Goal: Transaction & Acquisition: Purchase product/service

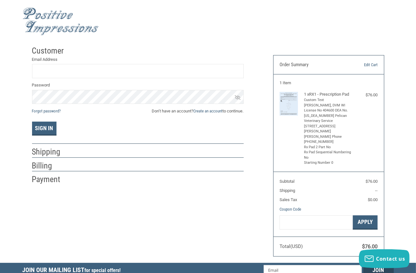
click at [371, 194] on section "Subtotal $76.00 Shipping -- Sales Tax $0.00 Coupon Code Gift Certificate or Cou…" at bounding box center [328, 204] width 110 height 65
click at [138, 68] on input "Email Address" at bounding box center [138, 71] width 212 height 14
type input "[EMAIL_ADDRESS][DOMAIN_NAME]"
click at [211, 112] on link "Create an account" at bounding box center [208, 111] width 29 height 5
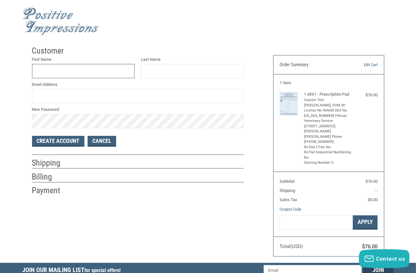
click at [76, 73] on input "First Name" at bounding box center [83, 71] width 103 height 14
type input "[PERSON_NAME]"
click at [158, 73] on input "Last Name" at bounding box center [192, 71] width 103 height 14
type input "[PERSON_NAME]"
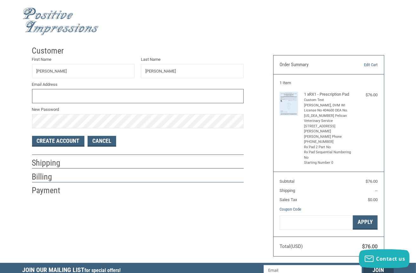
click at [93, 99] on input "Email Address" at bounding box center [138, 96] width 212 height 14
type input "[EMAIL_ADDRESS][DOMAIN_NAME]"
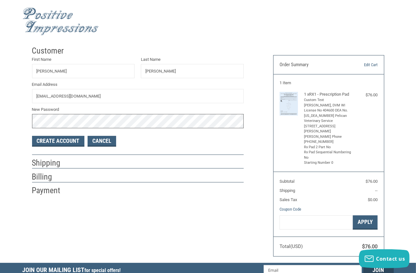
click at [20, 121] on div "Customer First Name [PERSON_NAME] Last Name [PERSON_NAME] Email Address [EMAIL_…" at bounding box center [208, 153] width 416 height 220
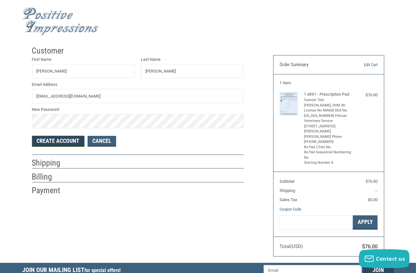
click at [53, 141] on button "Create Account" at bounding box center [58, 141] width 52 height 11
click at [62, 144] on button "Create Account" at bounding box center [58, 141] width 52 height 11
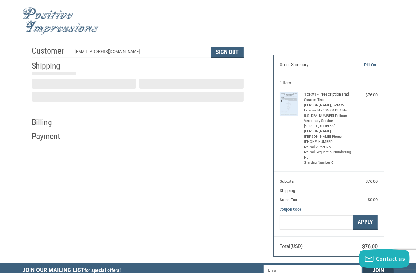
select select "US"
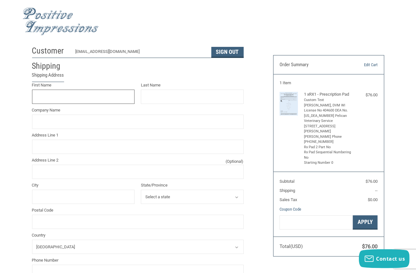
scroll to position [3, 0]
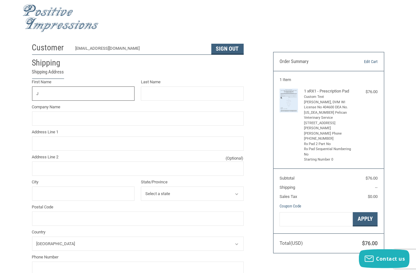
type input "[PERSON_NAME]"
type input "N5036 [GEOGRAPHIC_DATA]."
type input "JUNEAU"
select select "WI"
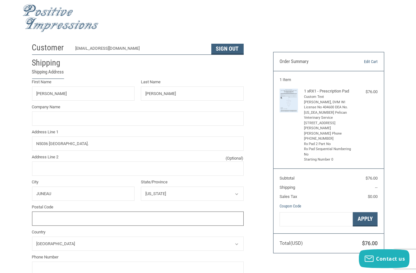
type input "53039"
type input "2622713193"
click at [78, 118] on input "Company Name" at bounding box center [138, 119] width 212 height 14
type input "Pelican Veterinary Services"
type input "DVM"
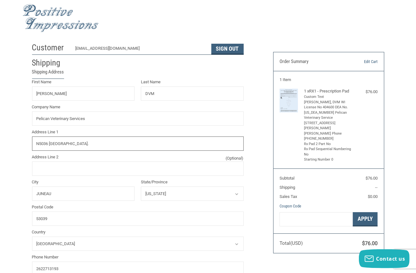
type input "N5036 [GEOGRAPHIC_DATA]"
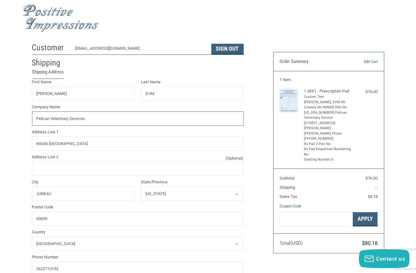
radio input "true"
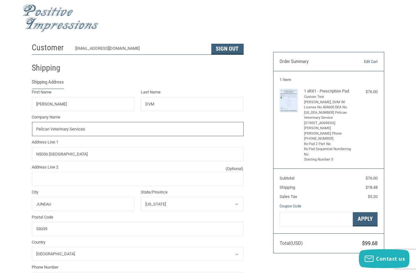
type input "PELICAN VETERINARY SERVICES"
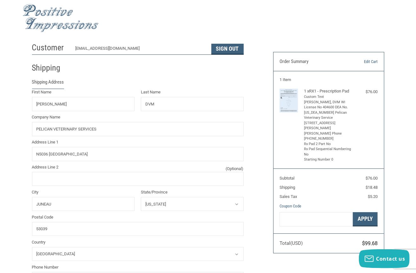
click at [319, 261] on div "Customer [EMAIL_ADDRESS][DOMAIN_NAME] Sign Out Shipping Shipping Address First …" at bounding box center [208, 272] width 371 height 465
click at [282, 254] on div "Customer [EMAIL_ADDRESS][DOMAIN_NAME] Sign Out Shipping Shipping Address First …" at bounding box center [208, 272] width 371 height 465
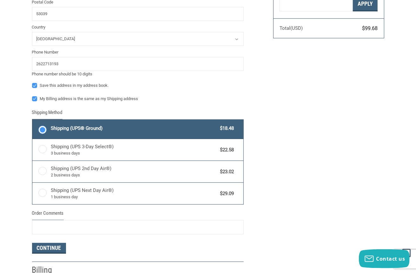
scroll to position [219, 0]
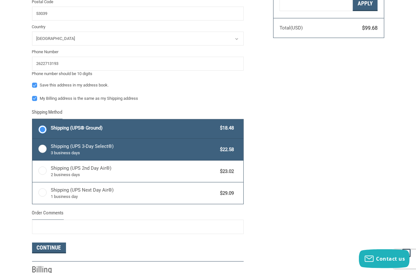
click at [43, 148] on label "Shipping (UPS 3-Day Select®) 3 business days $22.58" at bounding box center [137, 150] width 211 height 22
click at [33, 140] on input "Shipping (UPS 3-Day Select®) 3 business days $22.58" at bounding box center [32, 140] width 0 height 0
radio input "true"
click at [43, 129] on label "Shipping (UPS® Ground) $18.48" at bounding box center [137, 129] width 211 height 19
click at [33, 121] on input "Shipping (UPS® Ground) $18.48" at bounding box center [32, 120] width 0 height 0
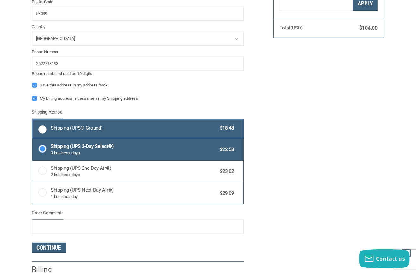
radio input "true"
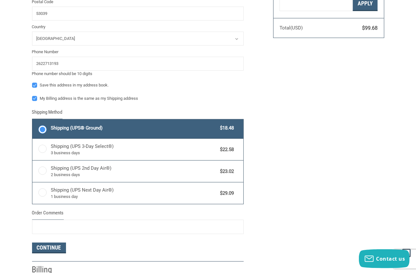
click at [32, 183] on input "Shipping (UPS Next Day Air®) 1 business day $29.09" at bounding box center [32, 183] width 0 height 0
radio input "true"
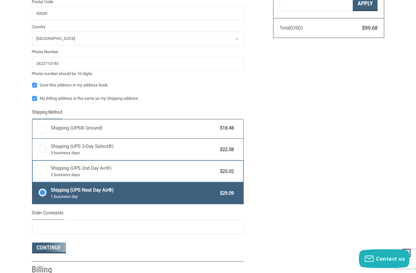
click at [32, 161] on input "Shipping (UPS 2nd Day Air®) 2 business days $23.02" at bounding box center [32, 161] width 0 height 0
radio input "true"
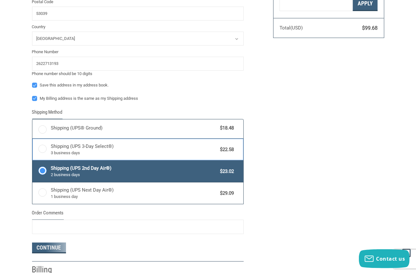
click at [32, 140] on input "Shipping (UPS 3-Day Select®) 3 business days $22.58" at bounding box center [32, 140] width 0 height 0
radio input "true"
click at [32, 120] on input "Shipping (UPS® Ground) $18.48" at bounding box center [32, 120] width 0 height 0
radio input "true"
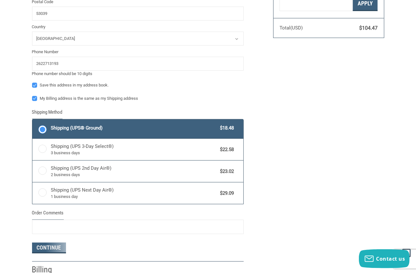
click at [385, 120] on div "Customer [EMAIL_ADDRESS][DOMAIN_NAME] Sign Out Shipping Shipping Address First …" at bounding box center [208, 56] width 371 height 465
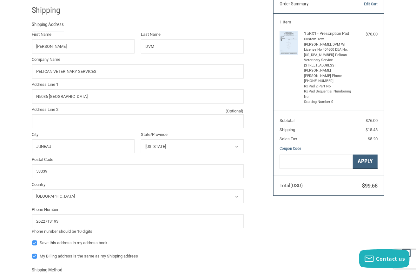
scroll to position [54, 0]
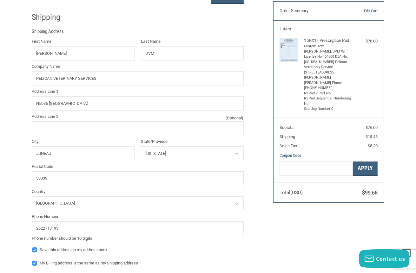
click at [328, 247] on div "Customer [EMAIL_ADDRESS][DOMAIN_NAME] Sign Out Shipping Shipping Address First …" at bounding box center [208, 221] width 371 height 465
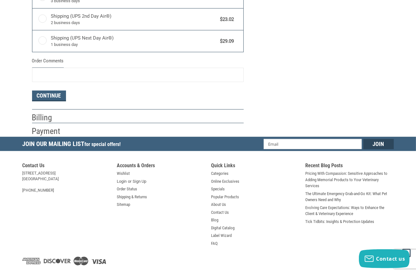
scroll to position [384, 0]
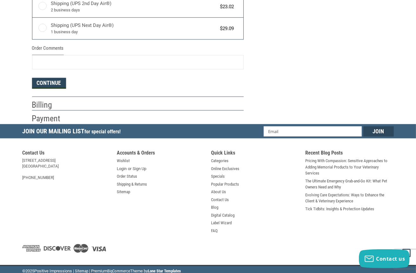
click at [49, 80] on button "Continue" at bounding box center [49, 83] width 34 height 11
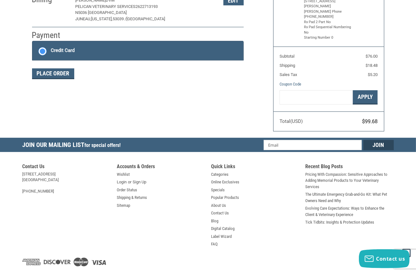
scroll to position [102, 0]
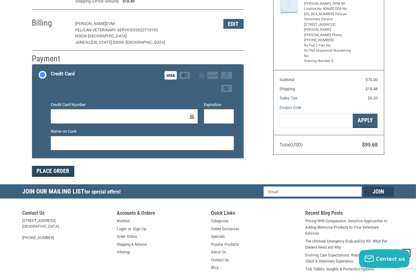
click at [58, 173] on button "Place Order" at bounding box center [53, 171] width 42 height 11
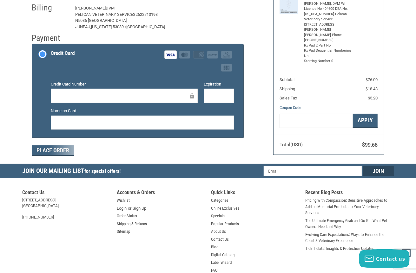
scroll to position [91, 0]
